Goal: Task Accomplishment & Management: Manage account settings

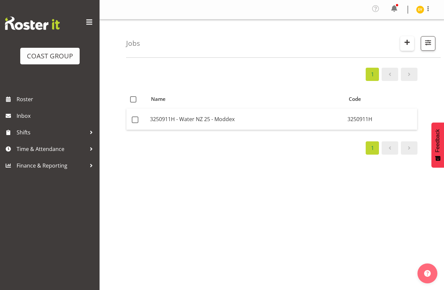
click at [401, 42] on button "button" at bounding box center [407, 43] width 14 height 15
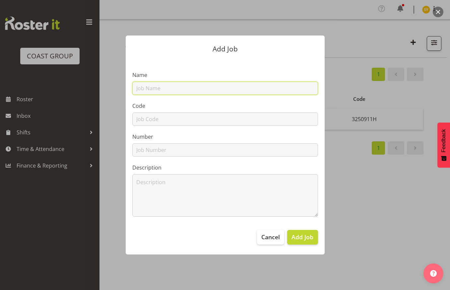
click at [182, 89] on input "text" at bounding box center [225, 88] width 186 height 13
paste input "42602030"
type input "42602030"
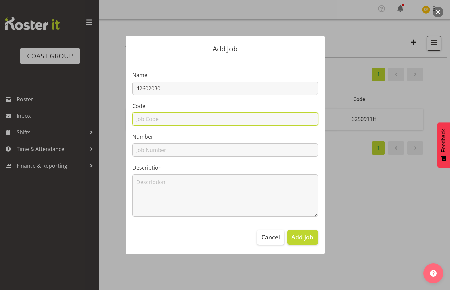
click at [151, 117] on input "text" at bounding box center [225, 118] width 186 height 13
paste input "42602030"
type input "42602030"
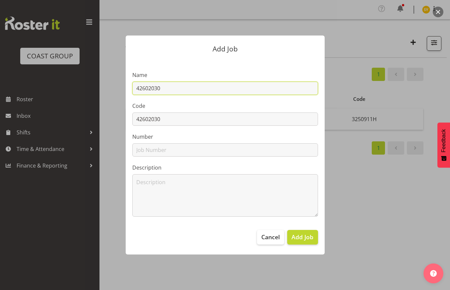
click at [187, 89] on input "42602030" at bounding box center [225, 88] width 186 height 13
click at [210, 90] on input "42602030 -" at bounding box center [225, 88] width 186 height 13
paste input "WAAP Golf Champs 26"
drag, startPoint x: 245, startPoint y: 89, endPoint x: 42, endPoint y: 98, distance: 202.4
click at [56, 95] on div "Add Job Name 42602030 - WAAP Golf Champs 26 Code 42602030 Number Description Ca…" at bounding box center [225, 145] width 450 height 290
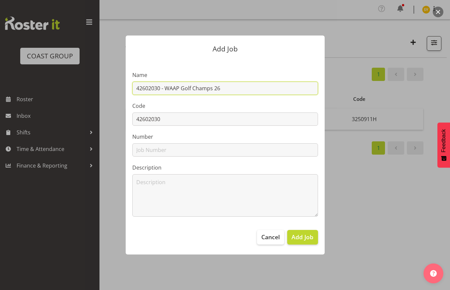
type input "42602030 - WAAP Golf Champs 26"
click at [306, 234] on span "Add Job" at bounding box center [302, 236] width 22 height 9
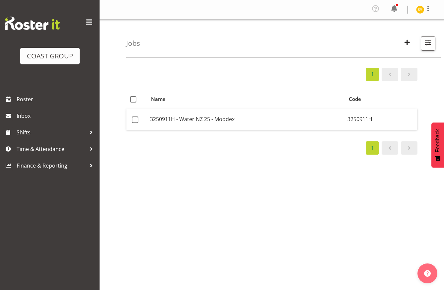
click at [302, 42] on div "Jobs Search 3250911H - Water NZ 25 - Moddex Showing active jobs Showing running…" at bounding box center [283, 39] width 314 height 38
click at [405, 38] on span "button" at bounding box center [406, 42] width 9 height 9
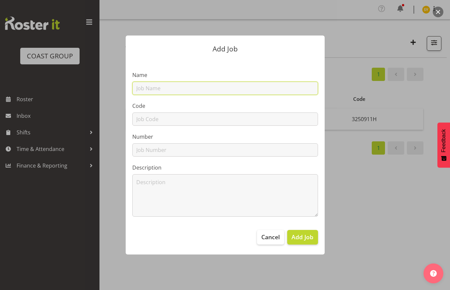
click at [170, 87] on input "text" at bounding box center [225, 88] width 186 height 13
paste input "1251014F"
type input "1251014F"
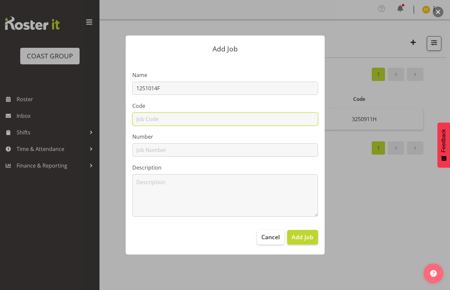
click at [141, 123] on input "text" at bounding box center [225, 118] width 186 height 13
paste input "1251014F"
type input "1251014F"
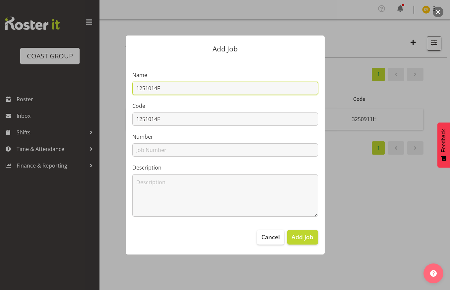
click at [198, 89] on input "1251014F" at bounding box center [225, 88] width 186 height 13
paste input "Nestle Purina Petcare @ Woolworths25"
drag, startPoint x: 285, startPoint y: 89, endPoint x: 4, endPoint y: 77, distance: 281.7
click at [4, 77] on div "Add Job Name 1251014F - Nestle Purina Petcare @ Woolworths25 Code 1251014F Numb…" at bounding box center [225, 145] width 450 height 290
type input "1251014F - Nestle Purina Petcare @ Woolworths25"
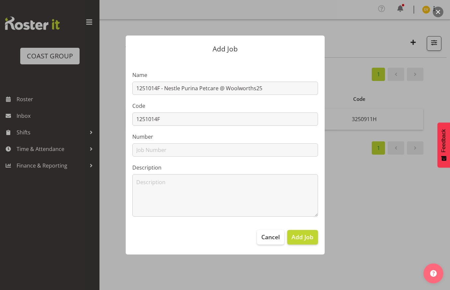
click at [272, 139] on label "Number" at bounding box center [225, 137] width 186 height 8
click at [304, 234] on span "Add Job" at bounding box center [302, 236] width 22 height 9
